Goal: Find specific page/section: Find specific page/section

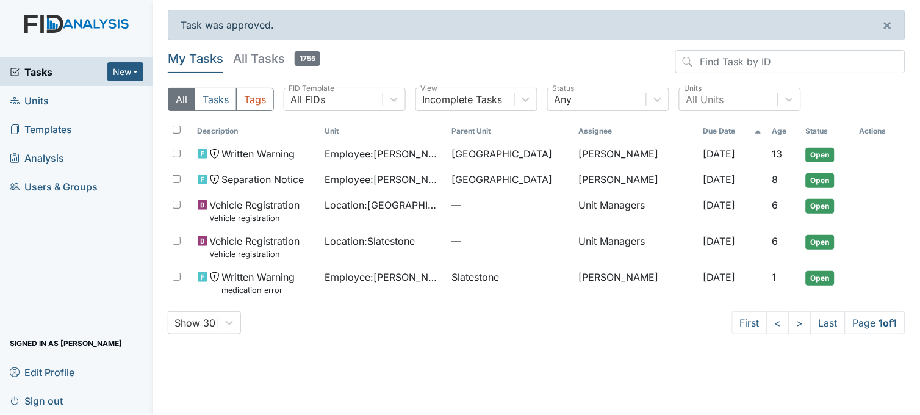
click at [45, 93] on span "Units" at bounding box center [29, 100] width 39 height 19
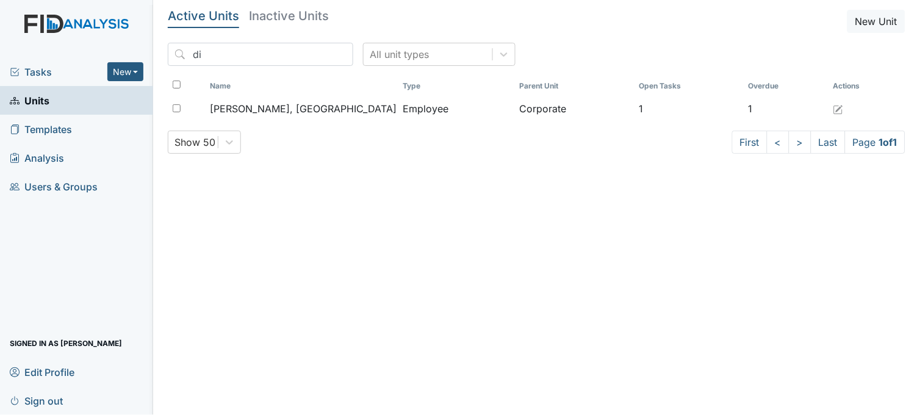
type input "d"
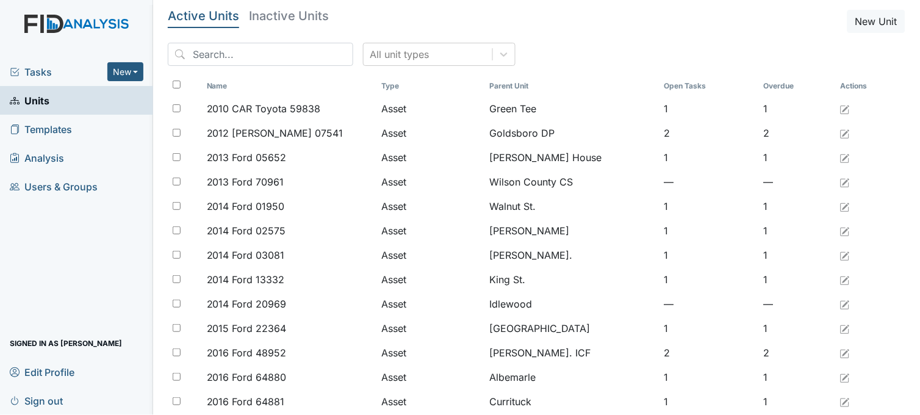
type input "t"
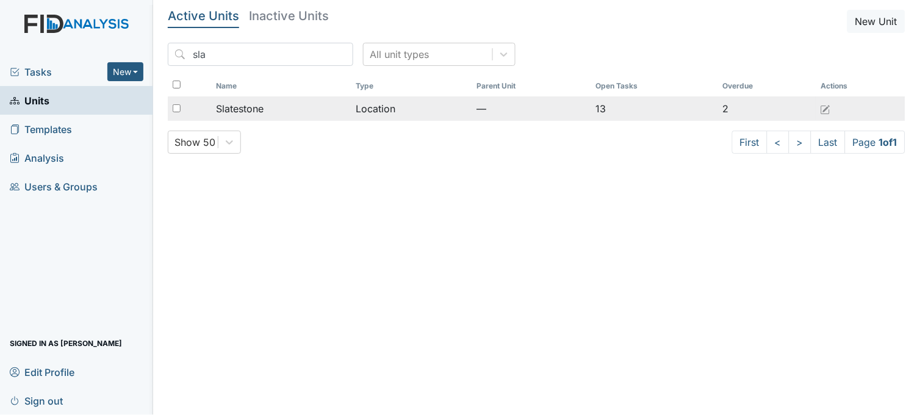
type input "sla"
click at [281, 108] on div "Slatestone" at bounding box center [281, 108] width 131 height 15
